Goal: Transaction & Acquisition: Purchase product/service

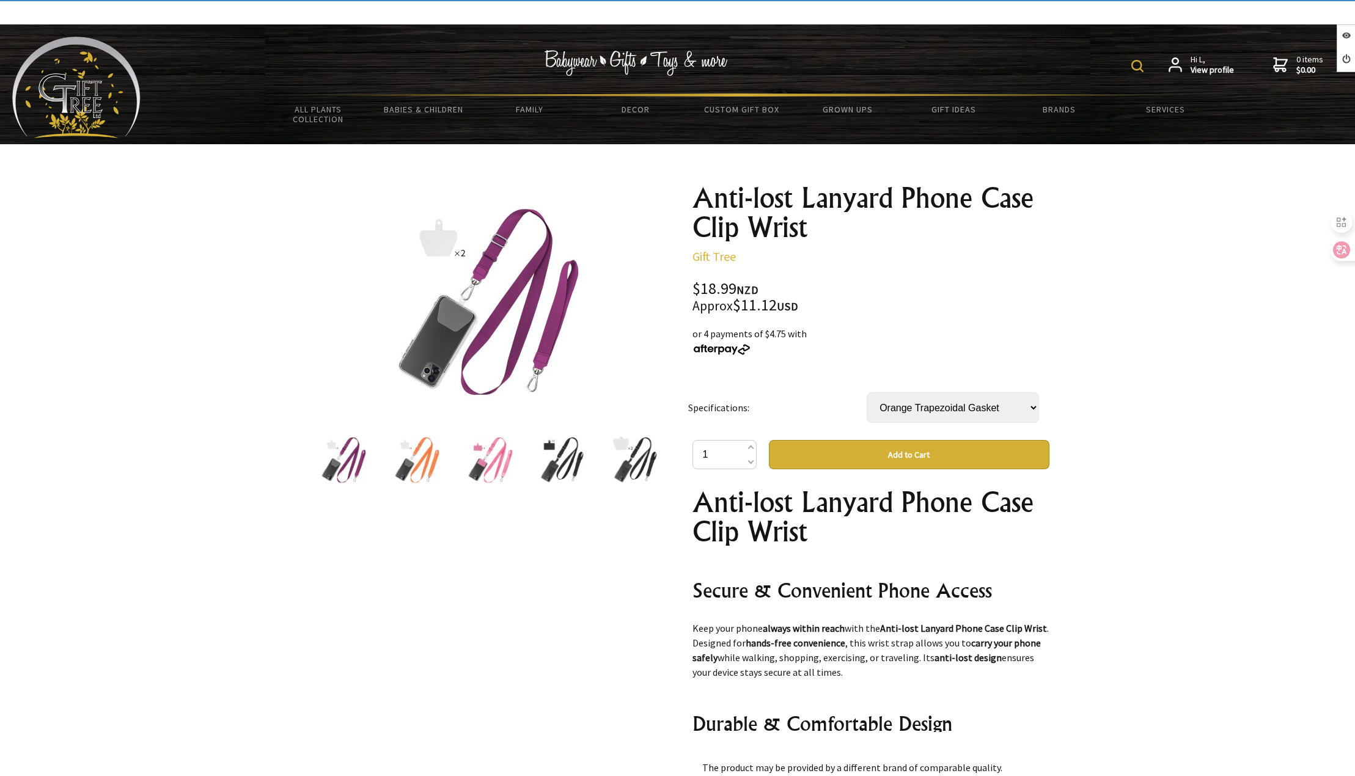
select select "Orange Trapezoidal Gasket"
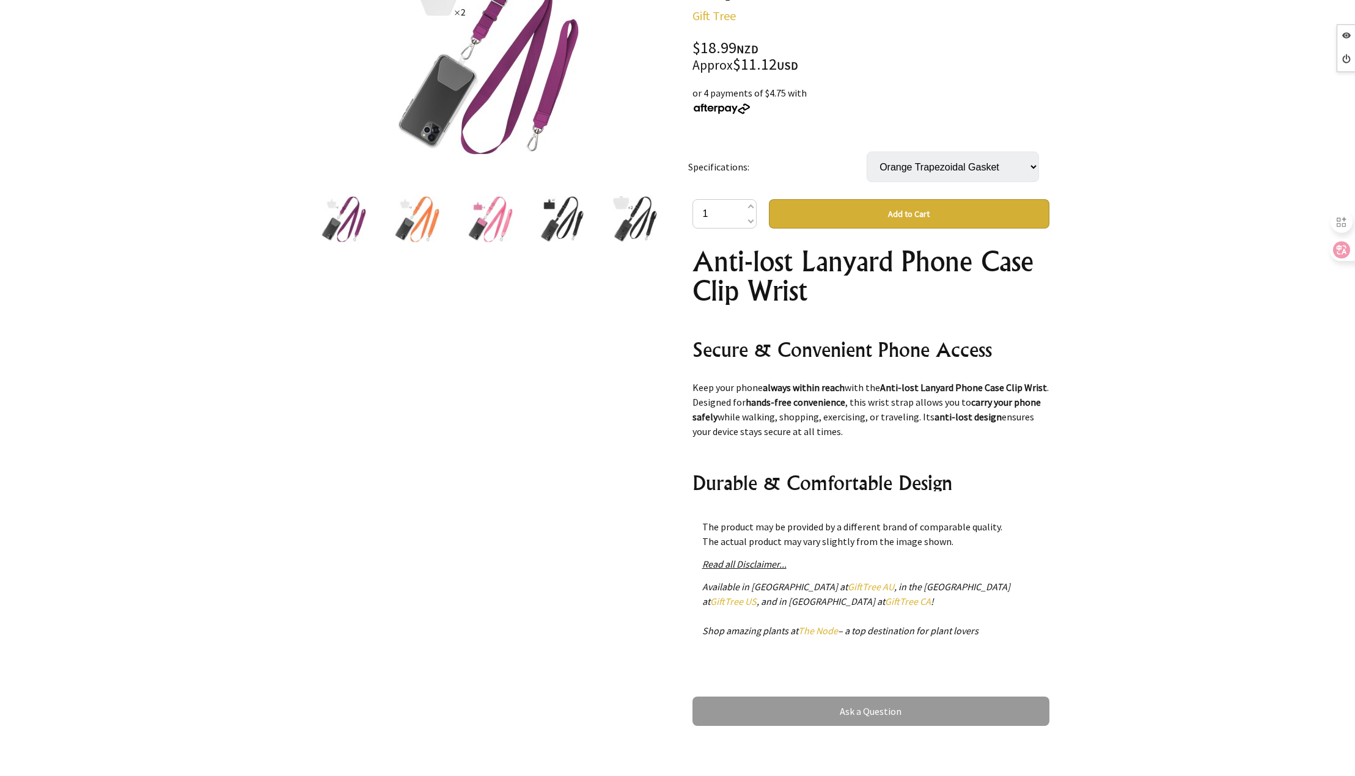
scroll to position [244, 0]
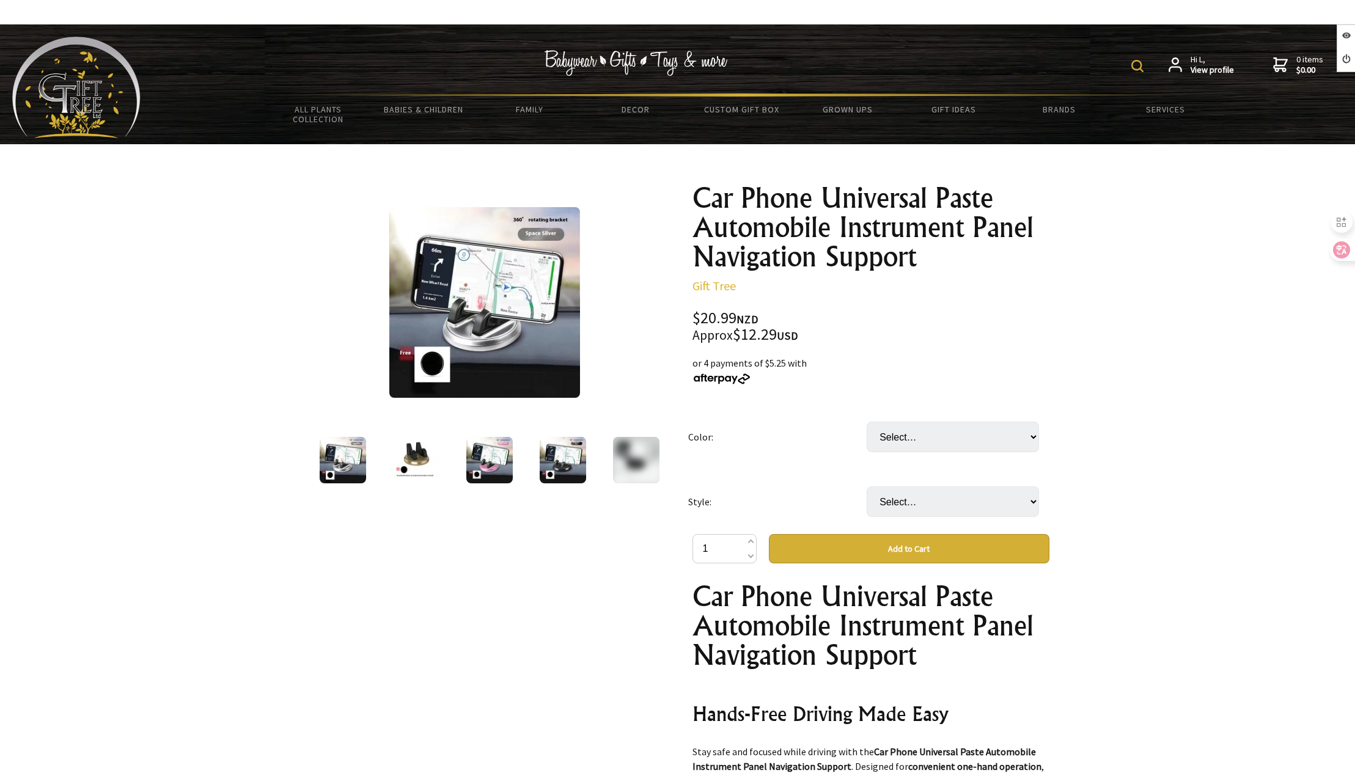
select select "Rose Gold"
click at [867, 422] on select "Select… Black Local Gold Rose Gold Silver" at bounding box center [953, 437] width 172 height 31
click at [919, 515] on select "Select… Mobile Phone Holder With anti slip pad (+ $4.00)" at bounding box center [953, 501] width 172 height 31
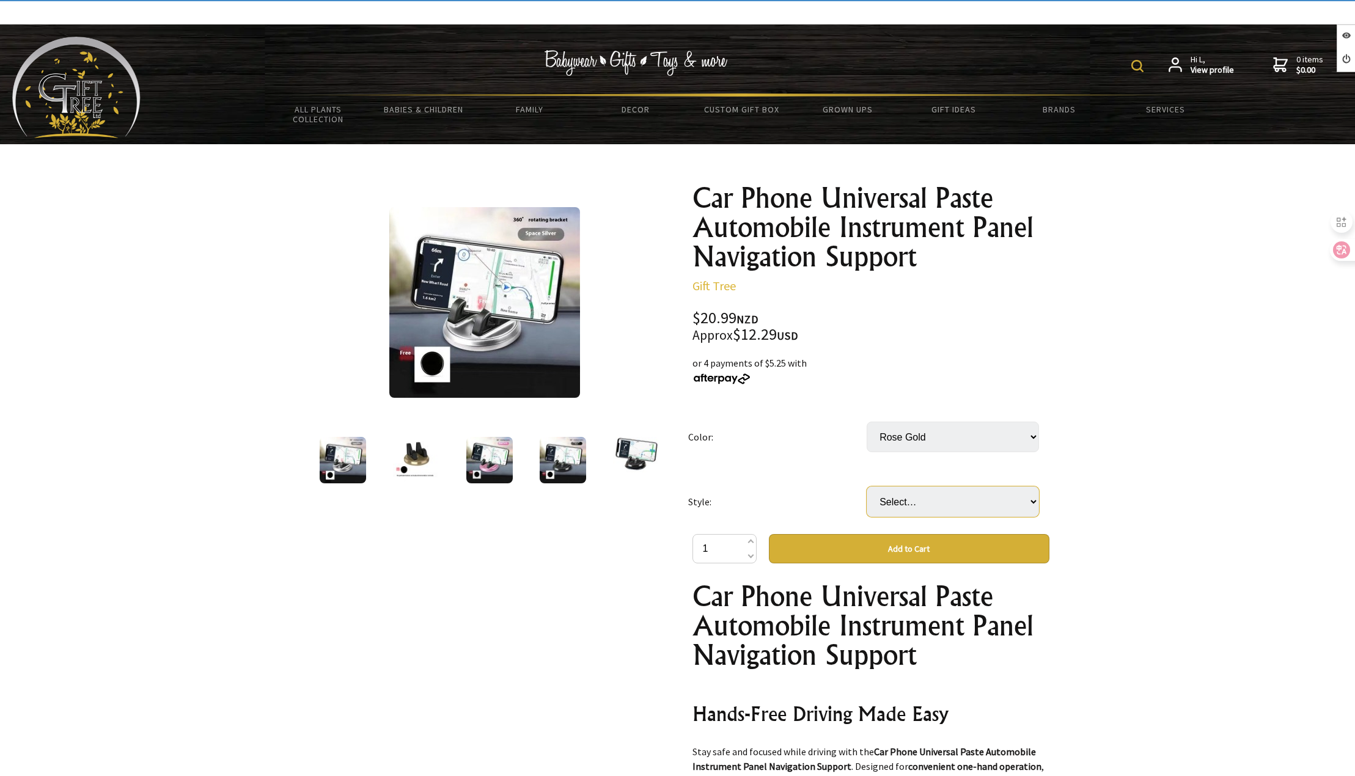
select select "With anti slip pad"
click at [867, 486] on select "Select… Mobile Phone Holder With anti slip pad (+ $4.00)" at bounding box center [953, 501] width 172 height 31
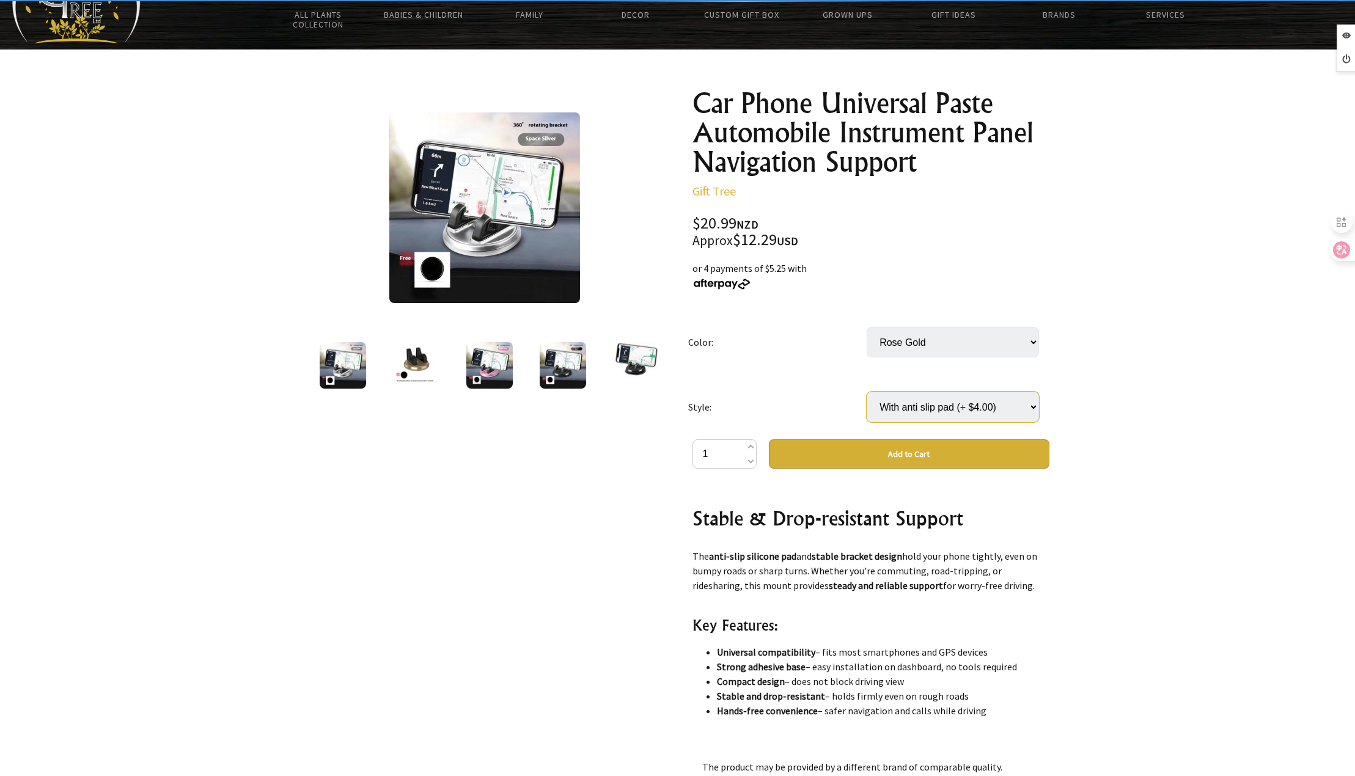
scroll to position [244, 0]
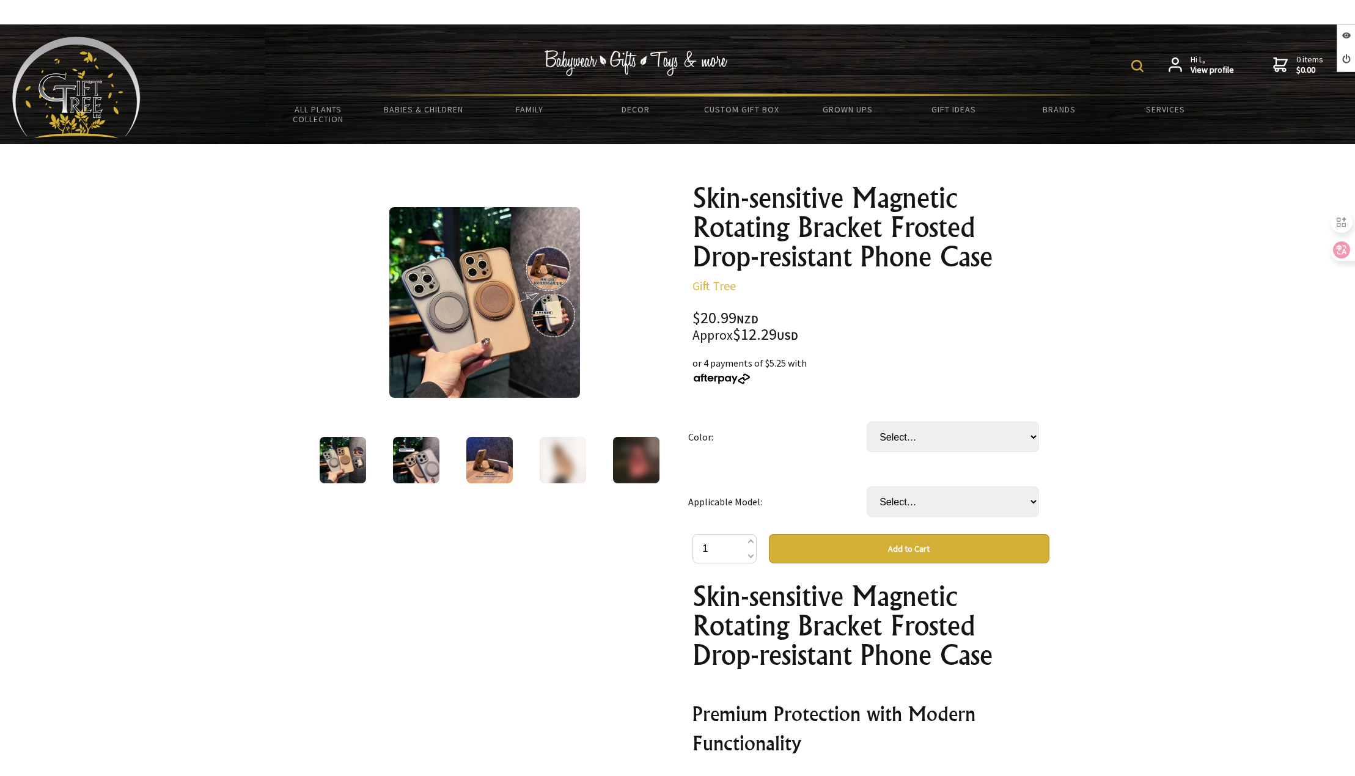
select select "Cangling Green"
click at [867, 422] on select "Select… Black Cangling Green Dark Blue Desert Gold Gray Light Purple Pink Plum …" at bounding box center [953, 437] width 172 height 31
click at [940, 508] on select "Select… IPhone17 IPhone17AIR IPhone17PRO IPhone17PROMAX" at bounding box center [953, 501] width 172 height 31
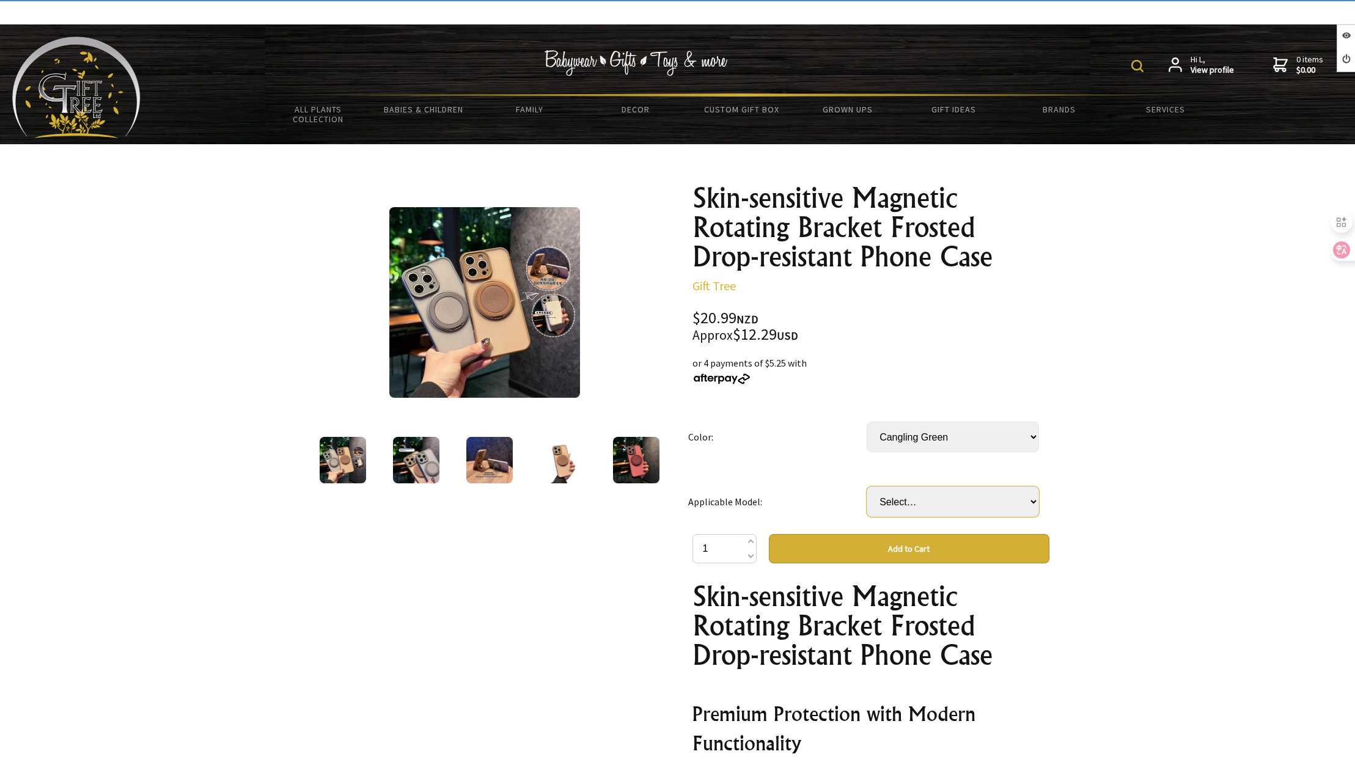
select select "IPhone17AIR"
click at [867, 486] on select "Select… IPhone17 IPhone17AIR IPhone17PRO IPhone17PROMAX" at bounding box center [953, 501] width 172 height 31
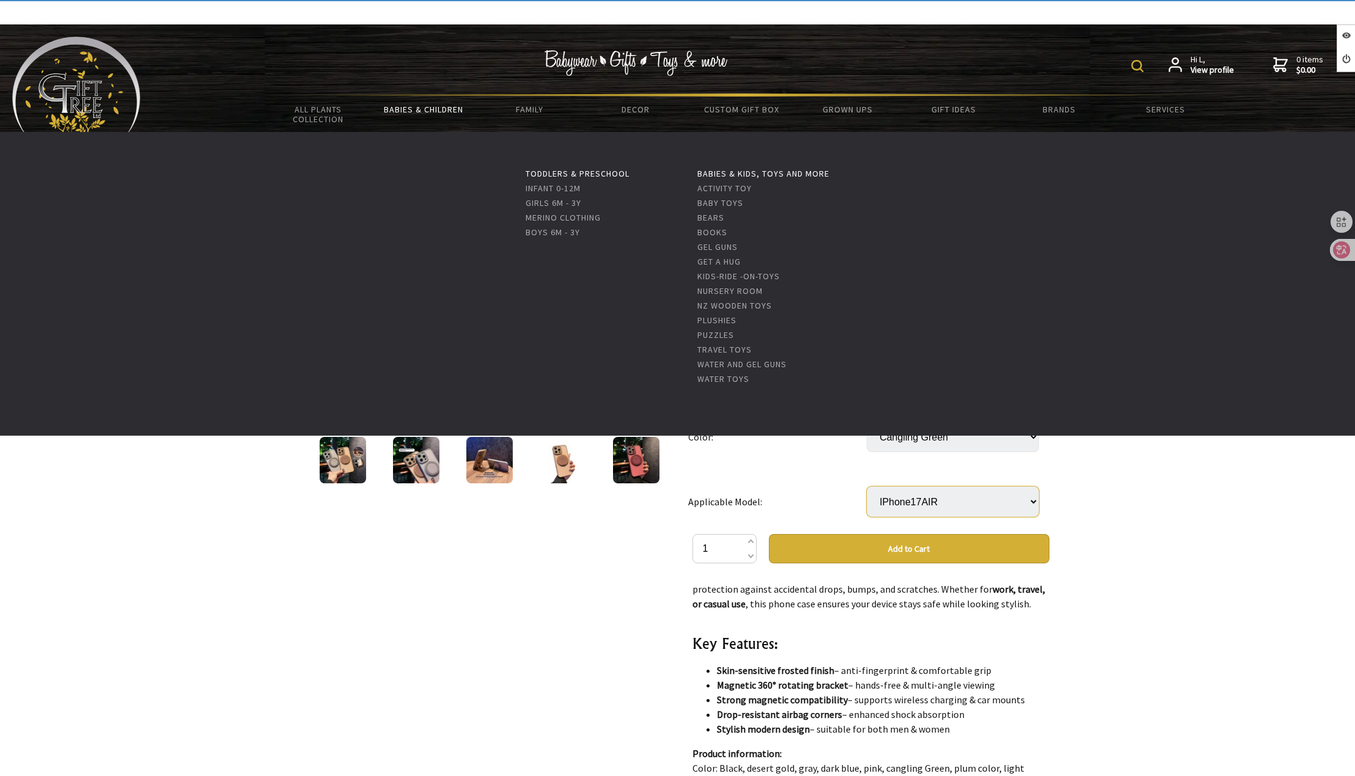
scroll to position [489, 0]
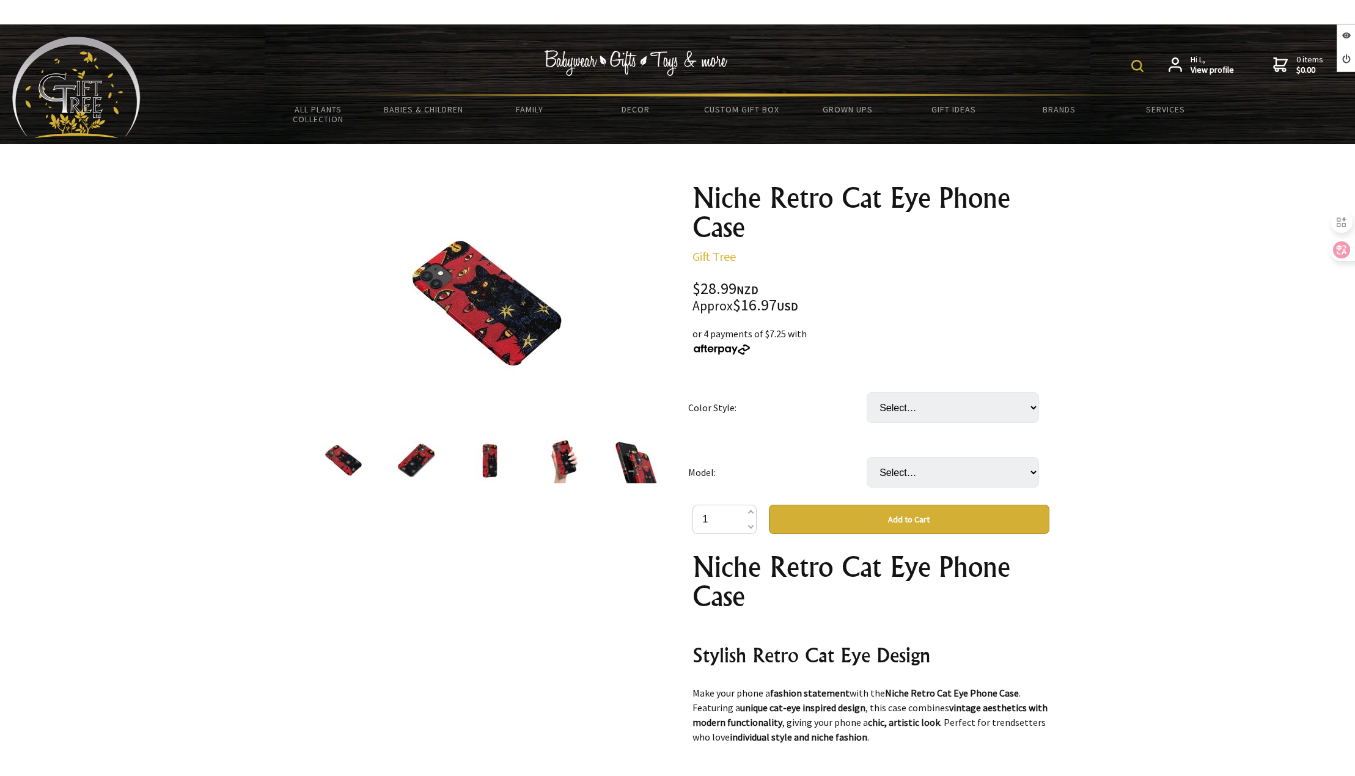
click at [898, 417] on select "Select… Full frosted hard shell Full glossy hard case Half pack frosted hard ca…" at bounding box center [953, 407] width 172 height 31
select select "Full glossy hard case"
click at [867, 392] on select "Select… Full frosted hard shell Full glossy hard case Half pack frosted hard ca…" at bounding box center [953, 407] width 172 height 31
click at [909, 477] on select "Select… IPhone 14 IPhone 14 Plus IPhone 14 Pro IPhone 14 Pro Max IPhone 15 IPho…" at bounding box center [953, 472] width 172 height 31
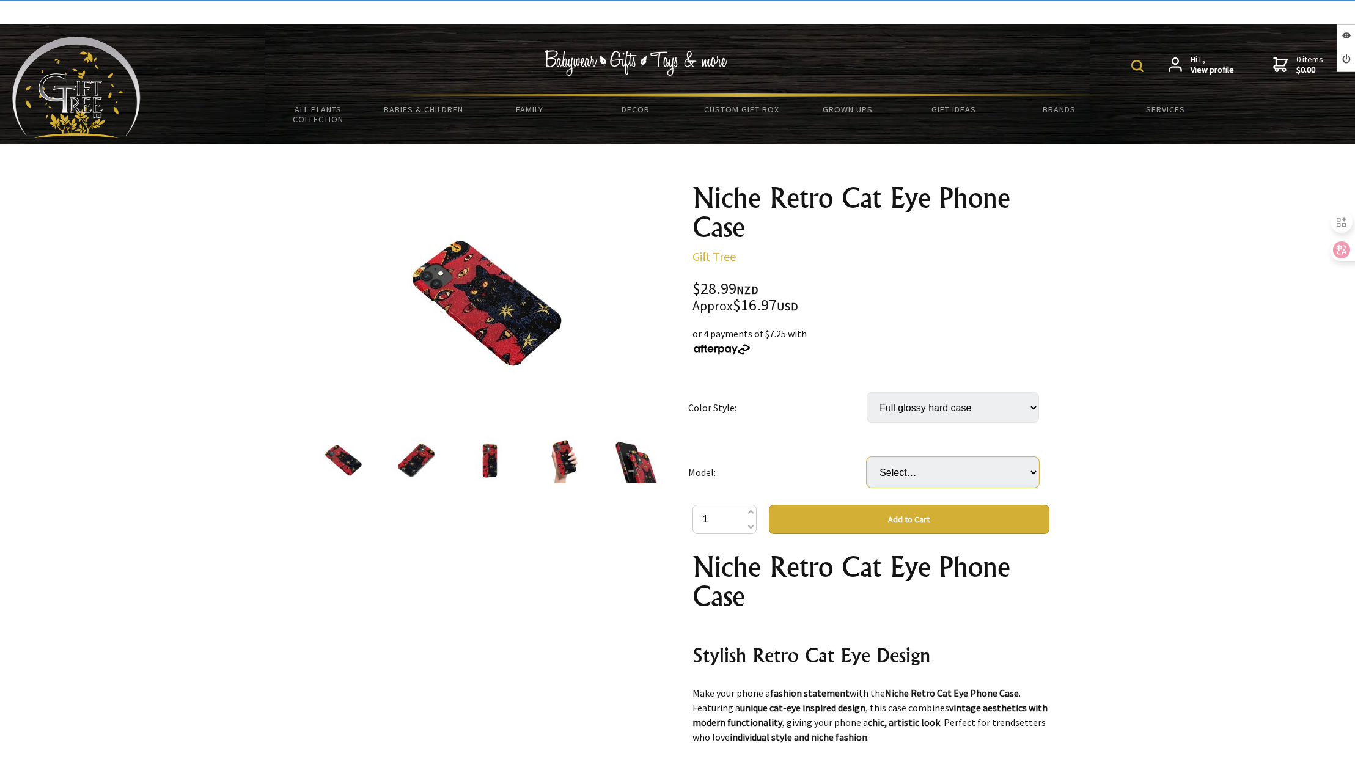
select select "IPhone 14 Pro"
click at [867, 457] on select "Select… IPhone 14 IPhone 14 Plus IPhone 14 Pro IPhone 14 Pro Max IPhone 15 IPho…" at bounding box center [953, 472] width 172 height 31
